Goal: Transaction & Acquisition: Purchase product/service

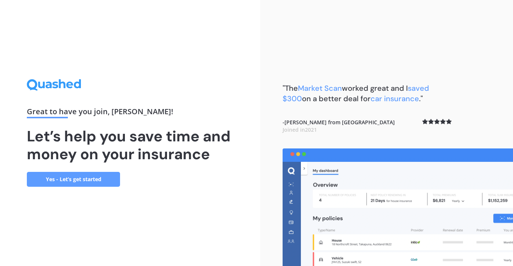
click at [72, 178] on link "Yes - Let’s get started" at bounding box center [73, 179] width 93 height 15
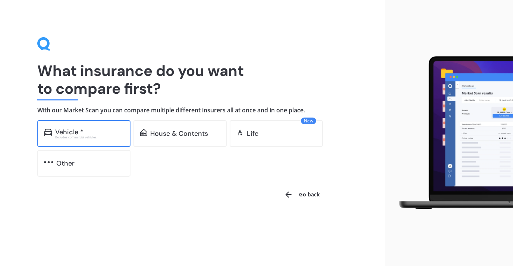
click at [83, 136] on div "Excludes commercial vehicles" at bounding box center [89, 137] width 69 height 3
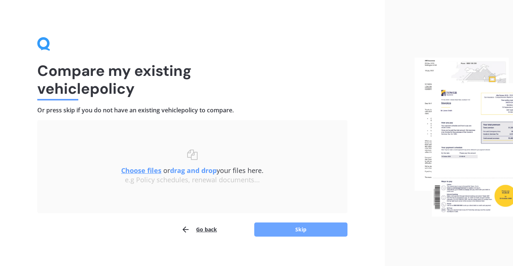
click at [304, 228] on button "Skip" at bounding box center [300, 230] width 93 height 14
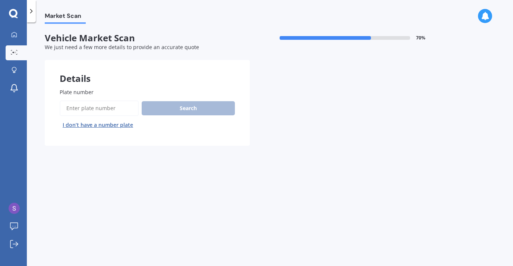
click at [100, 111] on input "Plate number" at bounding box center [99, 109] width 79 height 16
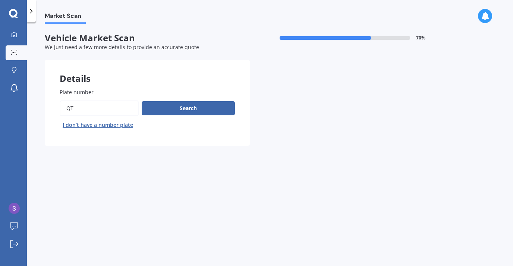
type input "Q"
type input "PRY37"
click at [178, 108] on button "Search" at bounding box center [188, 108] width 93 height 14
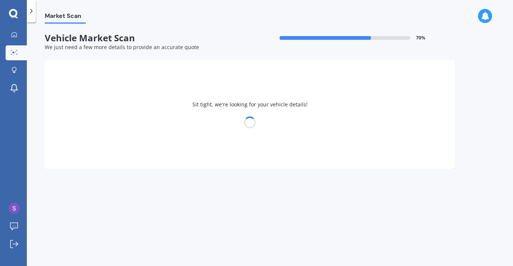
select select "NISSAN"
select select "LEAF"
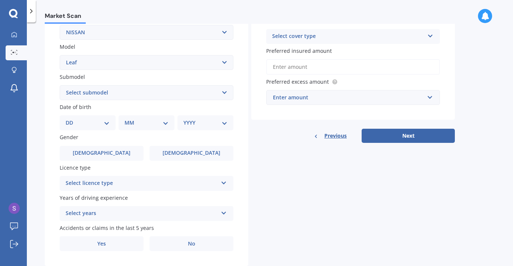
scroll to position [153, 0]
click at [100, 121] on select "DD 01 02 03 04 05 06 07 08 09 10 11 12 13 14 15 16 17 18 19 20 21 22 23 24 25 2…" at bounding box center [88, 123] width 44 height 8
select select "15"
click option "15" at bounding box center [0, 0] width 0 height 0
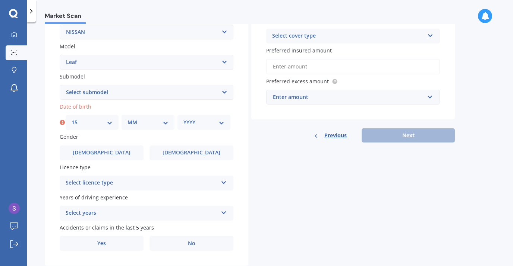
select select "06"
click option "06" at bounding box center [0, 0] width 0 height 0
click at [203, 121] on select "YYYY 2025 2024 2023 2022 2021 2020 2019 2018 2017 2016 2015 2014 2013 2012 2011…" at bounding box center [203, 123] width 41 height 8
select select "1976"
click option "1976" at bounding box center [0, 0] width 0 height 0
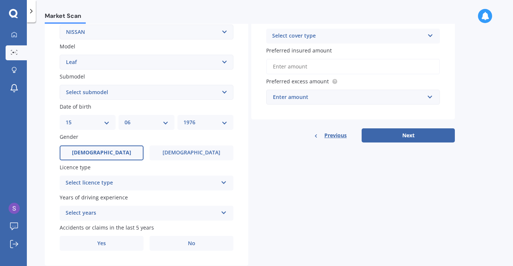
click at [95, 156] on span "[DEMOGRAPHIC_DATA]" at bounding box center [101, 153] width 59 height 6
click at [0, 0] on input "[DEMOGRAPHIC_DATA]" at bounding box center [0, 0] width 0 height 0
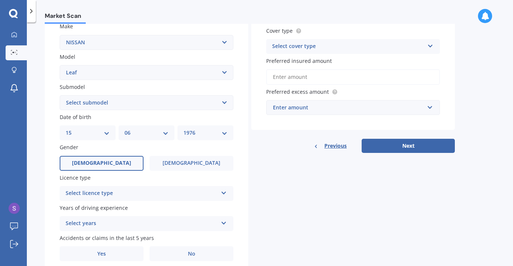
scroll to position [144, 0]
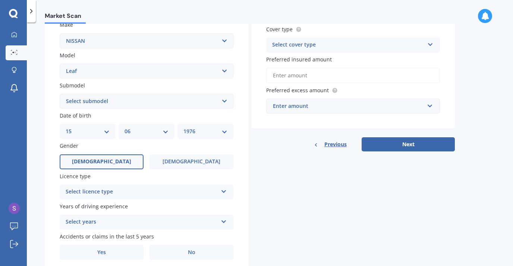
click at [132, 190] on div "Select licence type" at bounding box center [142, 192] width 152 height 9
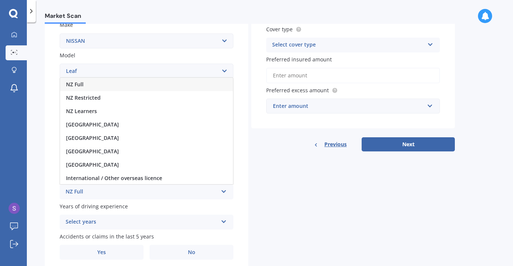
click at [92, 86] on div "NZ Full" at bounding box center [146, 84] width 173 height 13
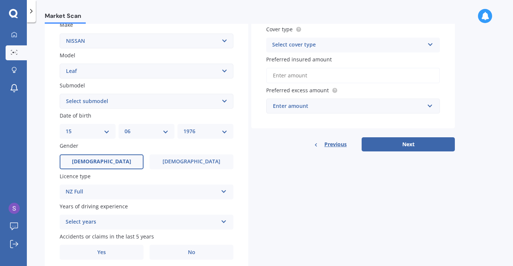
click at [157, 225] on div "Select years" at bounding box center [142, 222] width 152 height 9
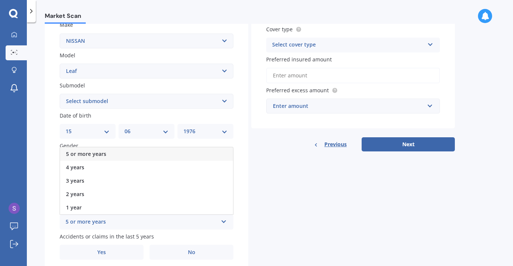
click at [132, 150] on div "5 or more years" at bounding box center [146, 154] width 173 height 13
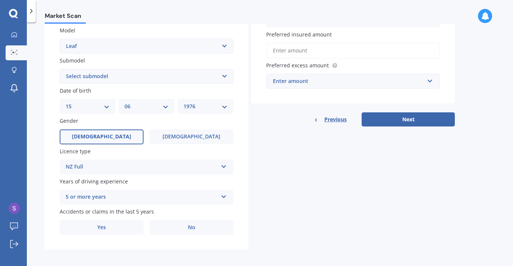
scroll to position [172, 0]
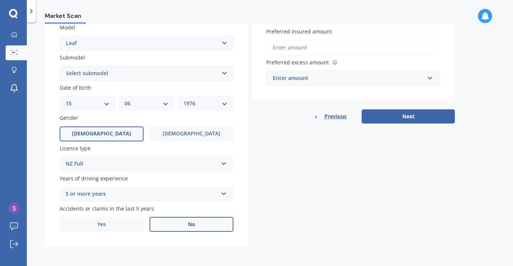
click at [204, 227] on label "No" at bounding box center [191, 224] width 84 height 15
click at [0, 0] on input "No" at bounding box center [0, 0] width 0 height 0
click at [204, 227] on label "No" at bounding box center [191, 224] width 84 height 15
click at [0, 0] on input "No" at bounding box center [0, 0] width 0 height 0
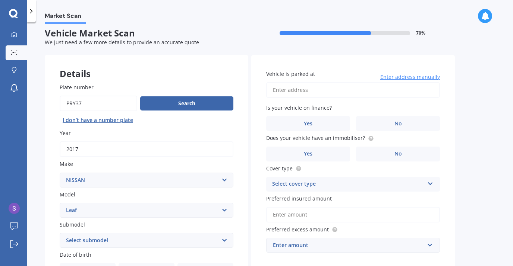
scroll to position [2, 0]
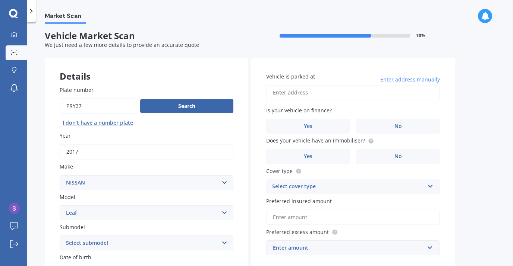
click at [390, 79] on span "Enter address manually" at bounding box center [410, 79] width 60 height 7
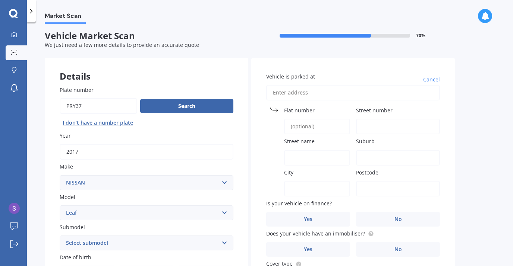
click at [328, 95] on input "Vehicle is parked at" at bounding box center [353, 93] width 174 height 16
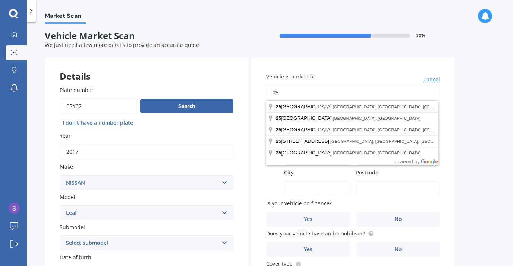
type input "[STREET_ADDRESS][PERSON_NAME]"
type input "25 [PERSON_NAME]"
type input "Karori"
type input "[GEOGRAPHIC_DATA]"
type input "6012"
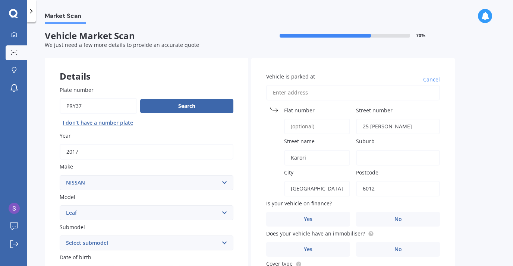
type input "25 [PERSON_NAME]"
type input "Karori"
type input "[GEOGRAPHIC_DATA]"
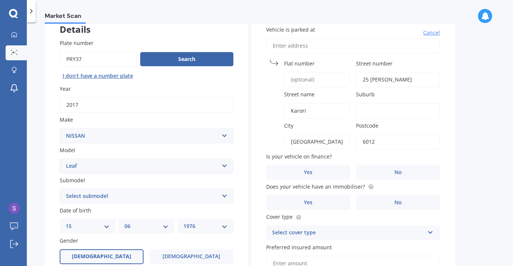
scroll to position [50, 0]
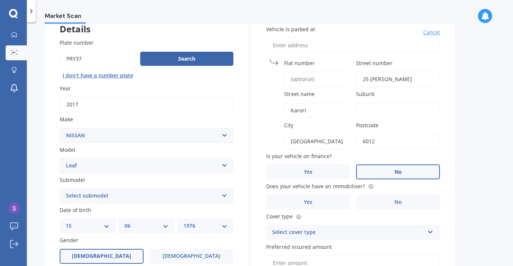
click at [394, 170] on label "No" at bounding box center [398, 172] width 84 height 15
click at [0, 0] on input "No" at bounding box center [0, 0] width 0 height 0
click at [313, 205] on label "Yes" at bounding box center [308, 202] width 84 height 15
click at [0, 0] on input "Yes" at bounding box center [0, 0] width 0 height 0
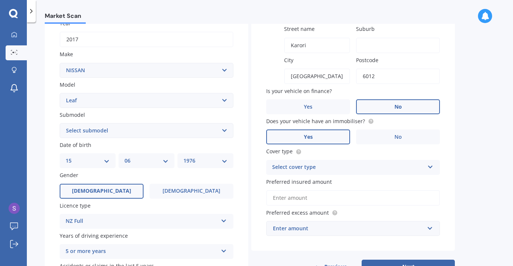
scroll to position [116, 0]
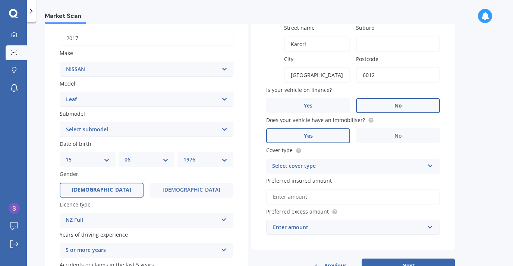
click at [400, 165] on div "Select cover type" at bounding box center [348, 166] width 152 height 9
click at [350, 180] on div "Comprehensive" at bounding box center [352, 180] width 173 height 13
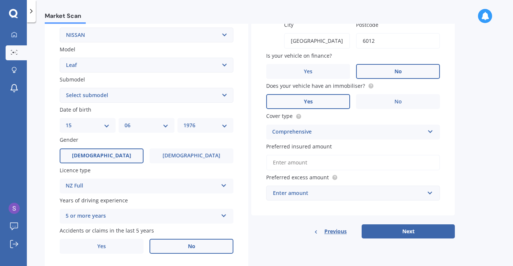
click at [320, 163] on input "Preferred insured amount" at bounding box center [353, 163] width 174 height 16
click at [354, 191] on div "Enter amount" at bounding box center [348, 193] width 151 height 8
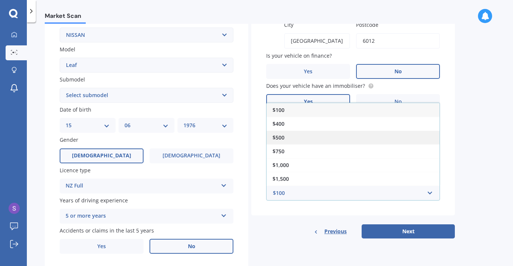
click at [328, 138] on div "$500" at bounding box center [352, 138] width 173 height 14
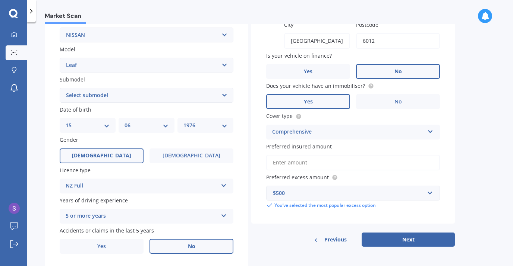
scroll to position [172, 0]
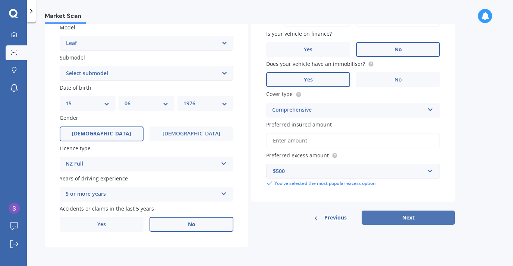
click at [415, 220] on button "Next" at bounding box center [408, 218] width 93 height 14
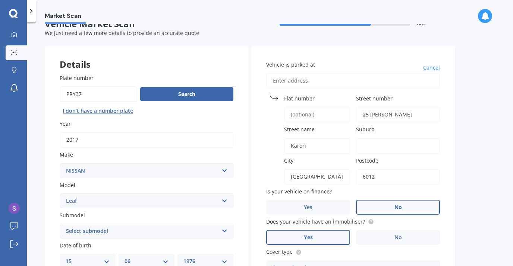
click at [296, 143] on input "Karori" at bounding box center [317, 146] width 66 height 16
click at [382, 115] on input "25 [PERSON_NAME]" at bounding box center [398, 115] width 84 height 16
type input "25"
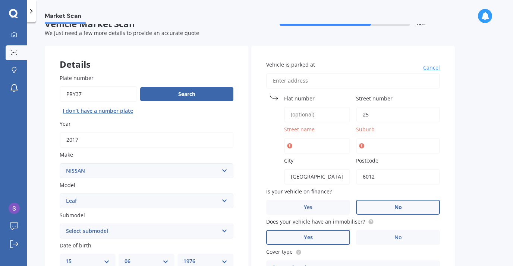
click at [303, 144] on input "Street name" at bounding box center [317, 146] width 66 height 16
type input "[PERSON_NAME][GEOGRAPHIC_DATA]"
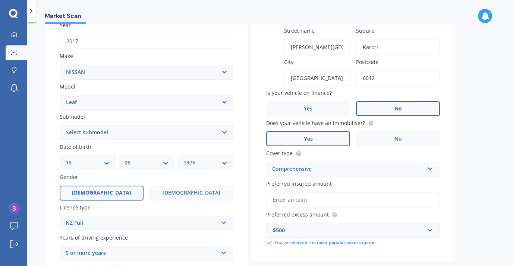
scroll to position [172, 0]
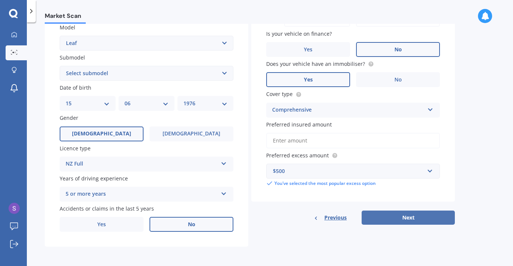
type input "Karori"
click at [414, 215] on button "Next" at bounding box center [408, 218] width 93 height 14
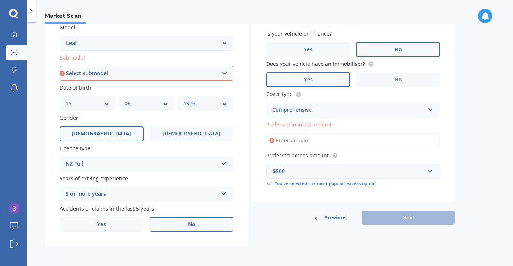
select select "EV"
click option "EV" at bounding box center [0, 0] width 0 height 0
click at [312, 143] on input "Preferred insured amount" at bounding box center [353, 141] width 174 height 16
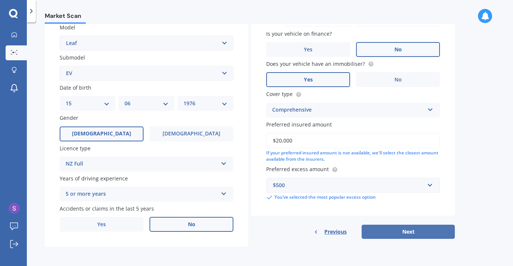
type input "$20,000"
click at [403, 232] on button "Next" at bounding box center [408, 232] width 93 height 14
select select "15"
select select "06"
select select "1976"
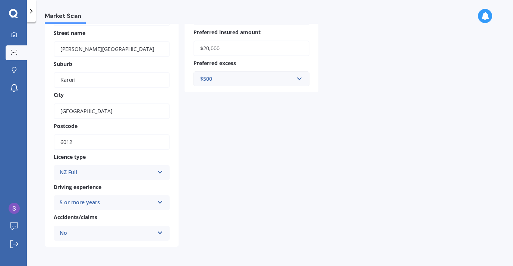
scroll to position [0, 0]
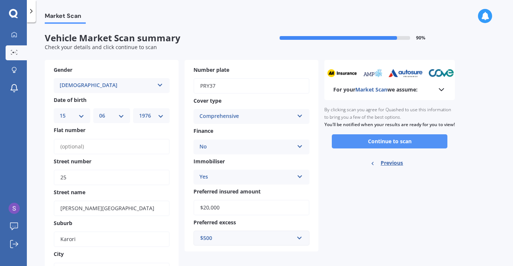
click at [385, 148] on button "Continue to scan" at bounding box center [390, 142] width 116 height 14
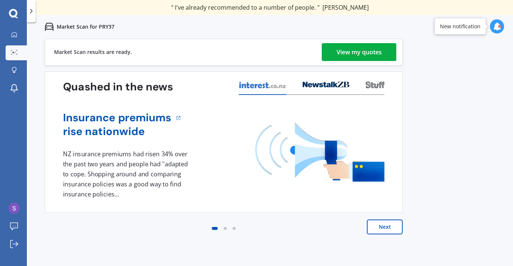
click at [378, 50] on div "View my quotes" at bounding box center [359, 52] width 45 height 18
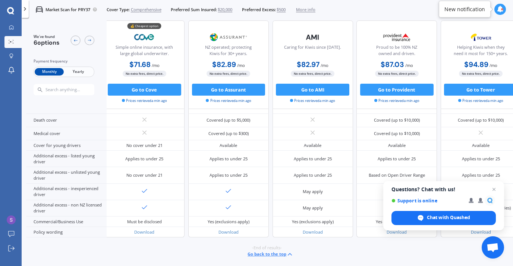
scroll to position [0, 3]
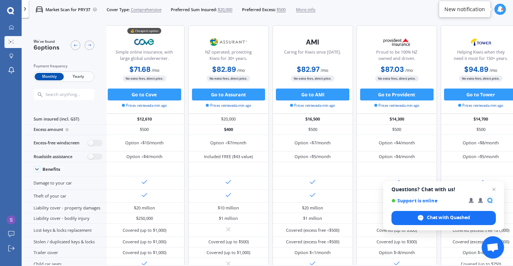
click at [228, 10] on span "$20,000" at bounding box center [225, 10] width 15 height 6
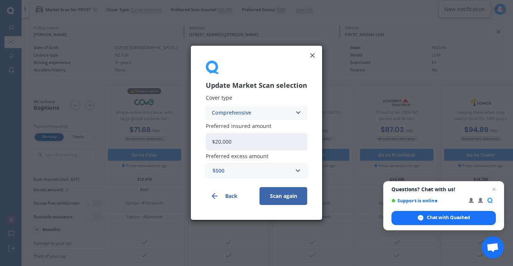
click at [241, 141] on input "$20,000" at bounding box center [256, 141] width 101 height 17
type input "$2"
type input "$15,500"
click at [288, 199] on button "Scan again" at bounding box center [283, 197] width 48 height 18
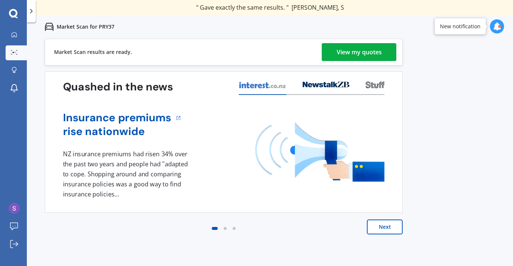
click at [357, 46] on div "View my quotes" at bounding box center [359, 52] width 45 height 18
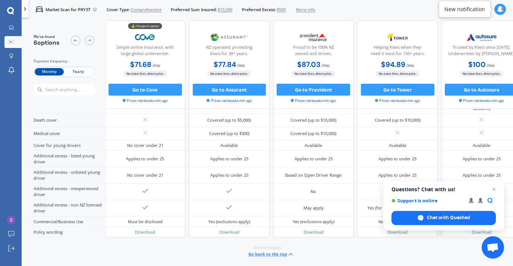
scroll to position [0, 2]
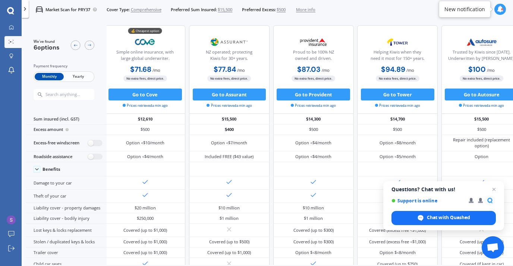
click at [311, 10] on span "More info" at bounding box center [305, 10] width 19 height 6
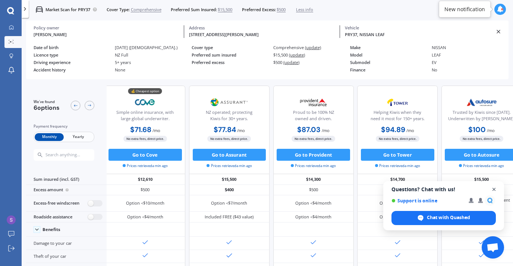
click at [493, 189] on span "Close chat" at bounding box center [493, 189] width 9 height 9
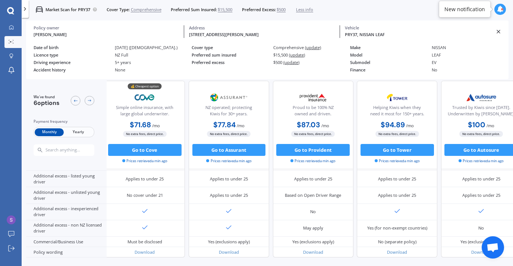
scroll to position [0, 3]
